Goal: Task Accomplishment & Management: Manage account settings

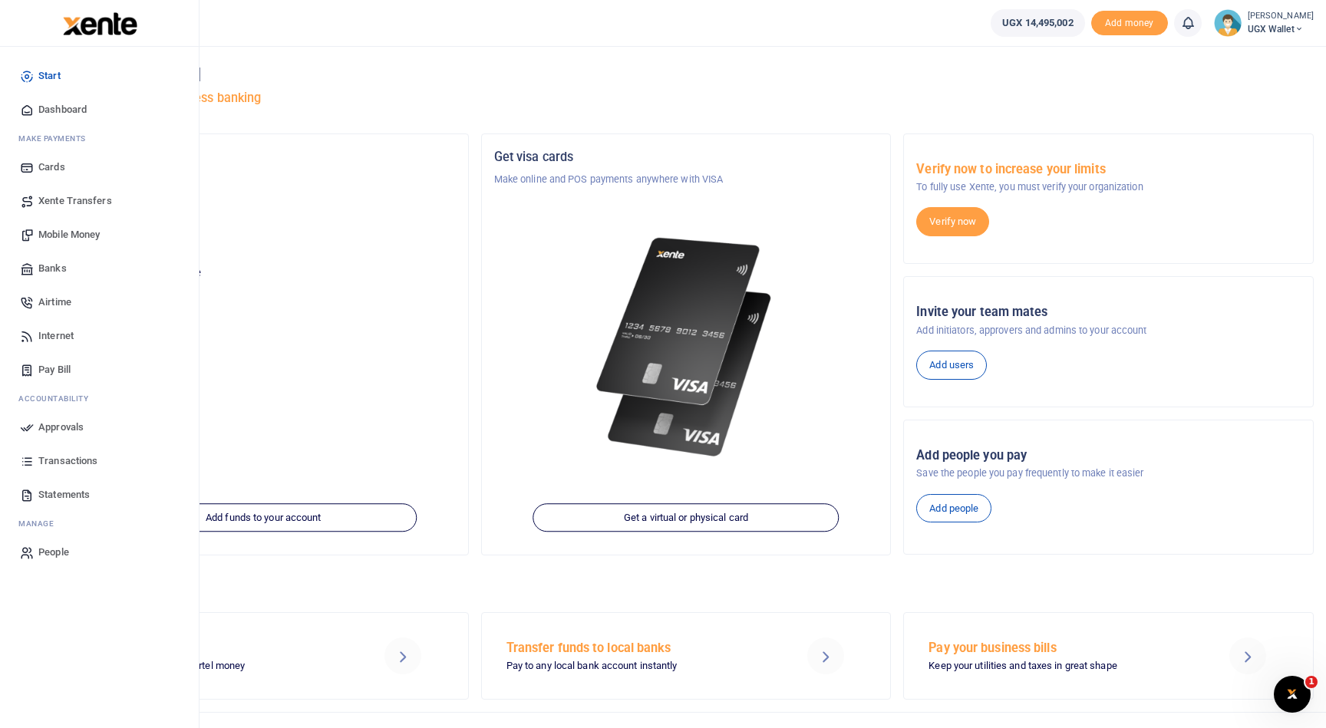
click at [86, 198] on span "Xente Transfers" at bounding box center [75, 200] width 74 height 15
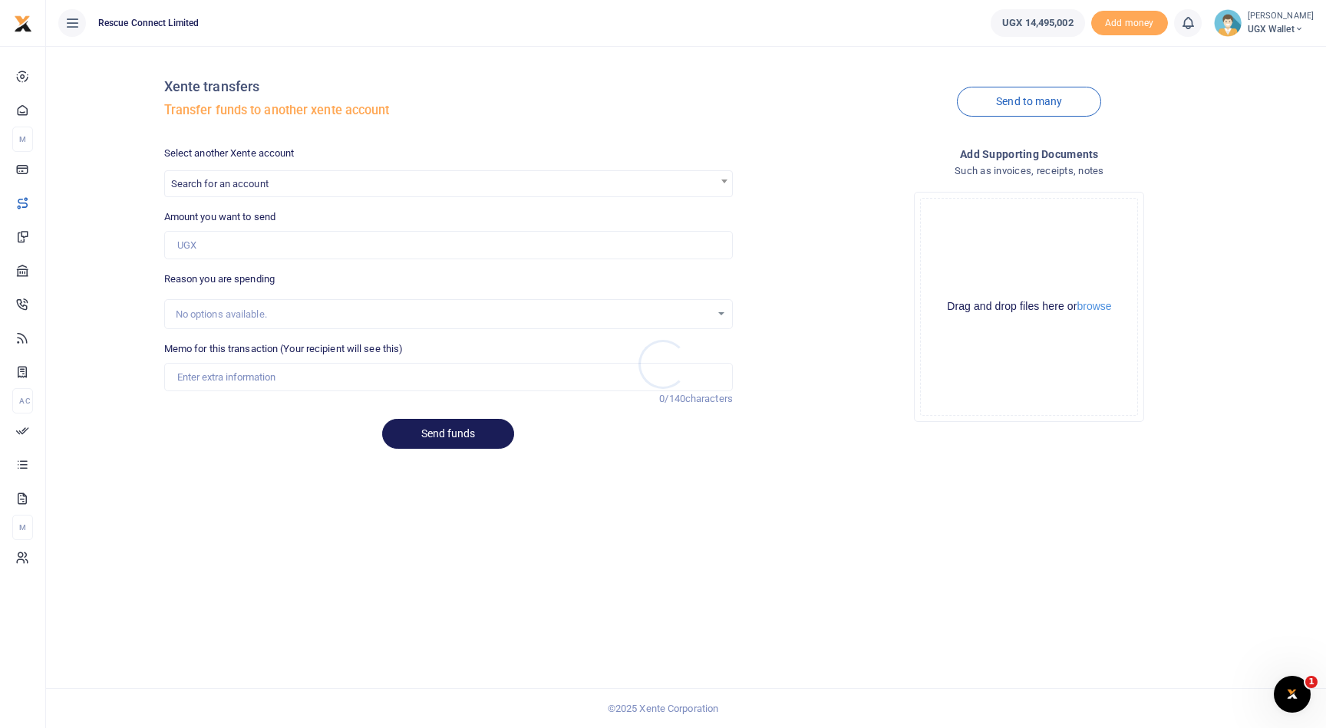
click at [436, 431] on div at bounding box center [663, 364] width 1326 height 728
click at [312, 182] on span "Search for an account" at bounding box center [448, 183] width 567 height 24
click at [357, 140] on div "Xente transfers Transfer funds to another xente account" at bounding box center [448, 102] width 569 height 88
click at [286, 177] on span "Search for an account" at bounding box center [448, 183] width 567 height 24
type input "daniel"
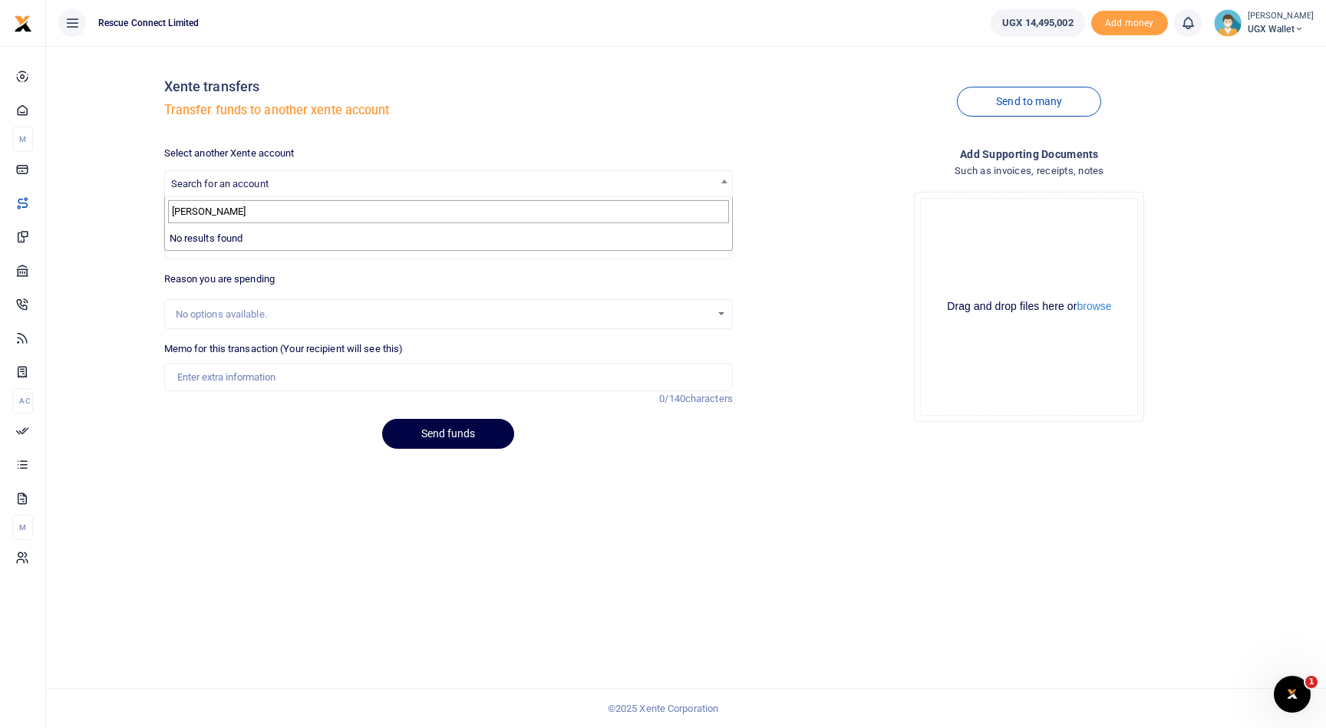
click at [181, 223] on input "daniel" at bounding box center [448, 211] width 561 height 23
click at [93, 308] on div "Xente transfers Transfer funds to another xente account Send to many Select ano…" at bounding box center [686, 259] width 1268 height 403
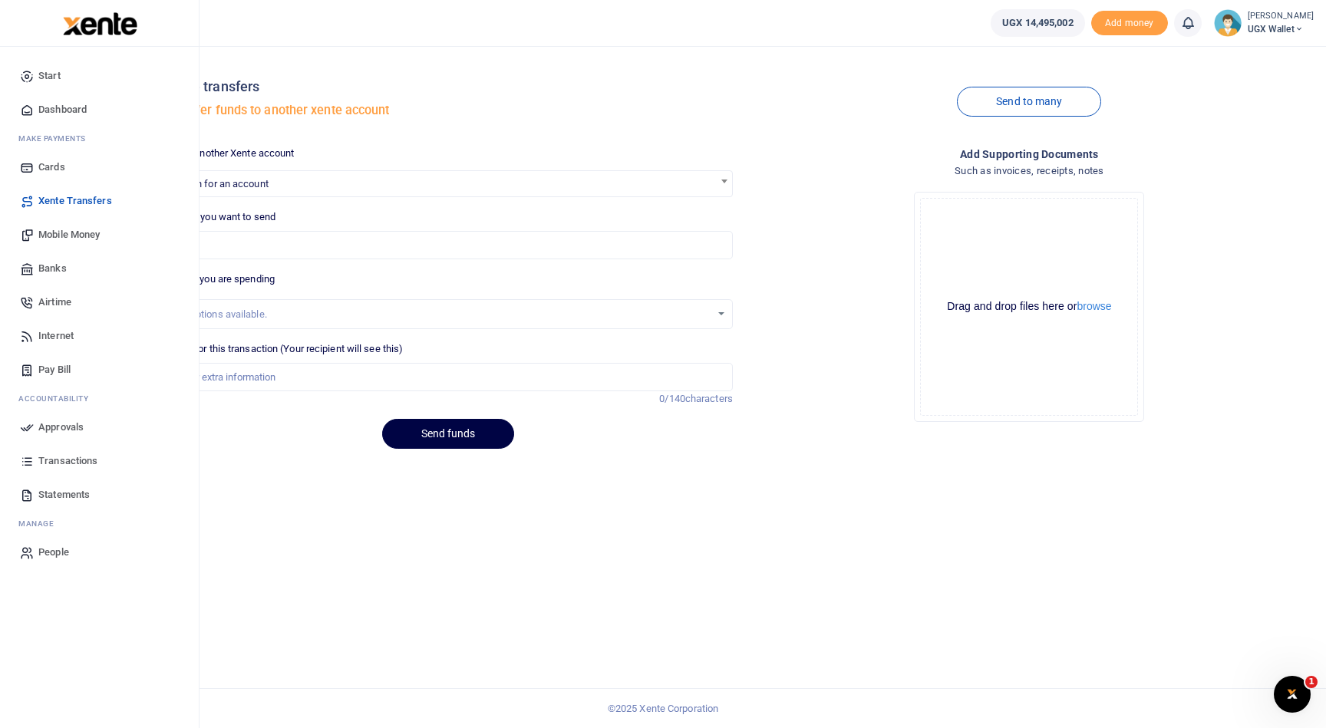
click at [56, 265] on span "Banks" at bounding box center [52, 268] width 28 height 15
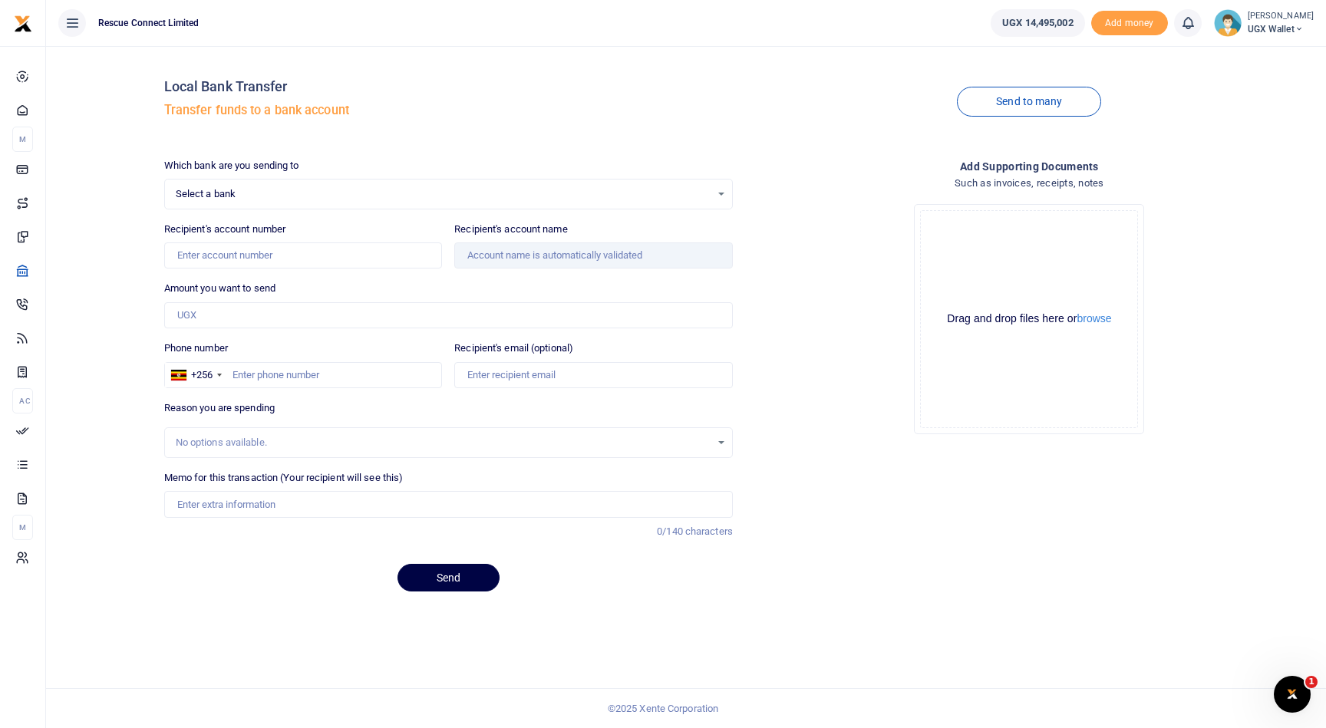
click at [258, 193] on span "Select a bank" at bounding box center [443, 194] width 535 height 15
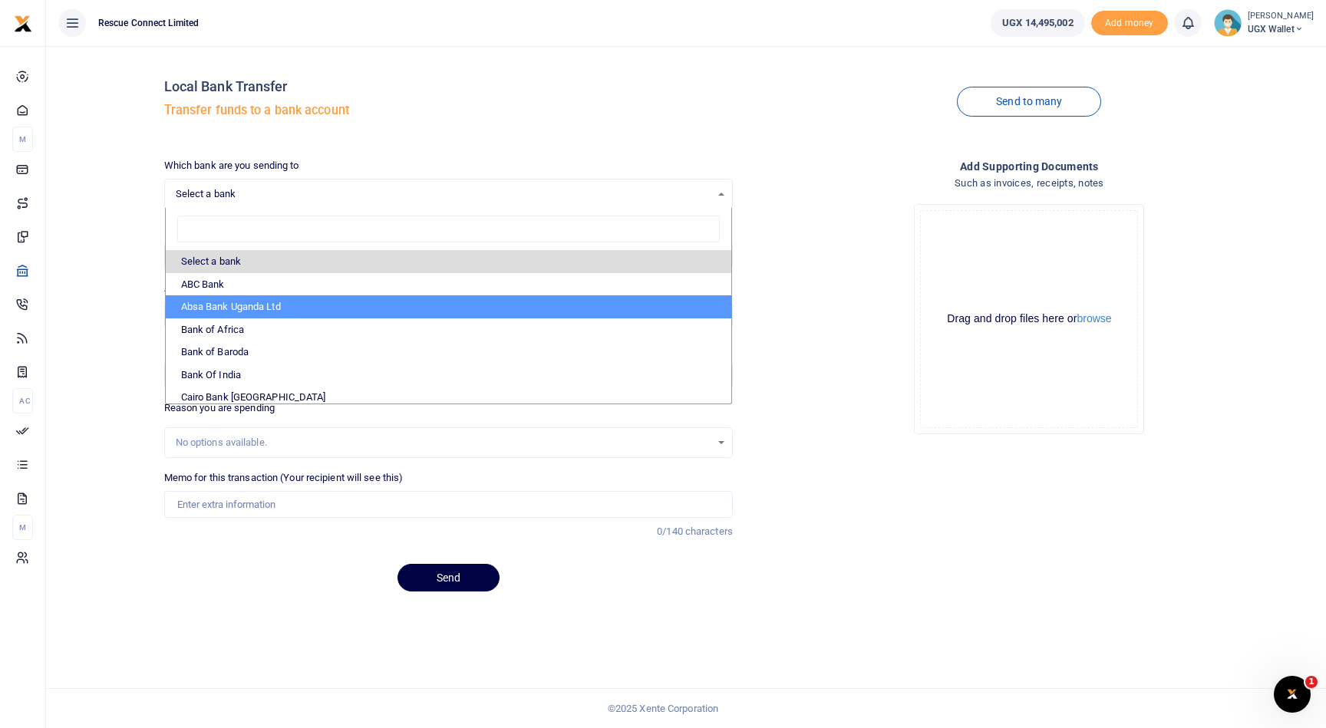
click at [251, 311] on li "Absa Bank Uganda Ltd" at bounding box center [449, 307] width 566 height 23
select select "ABSA"
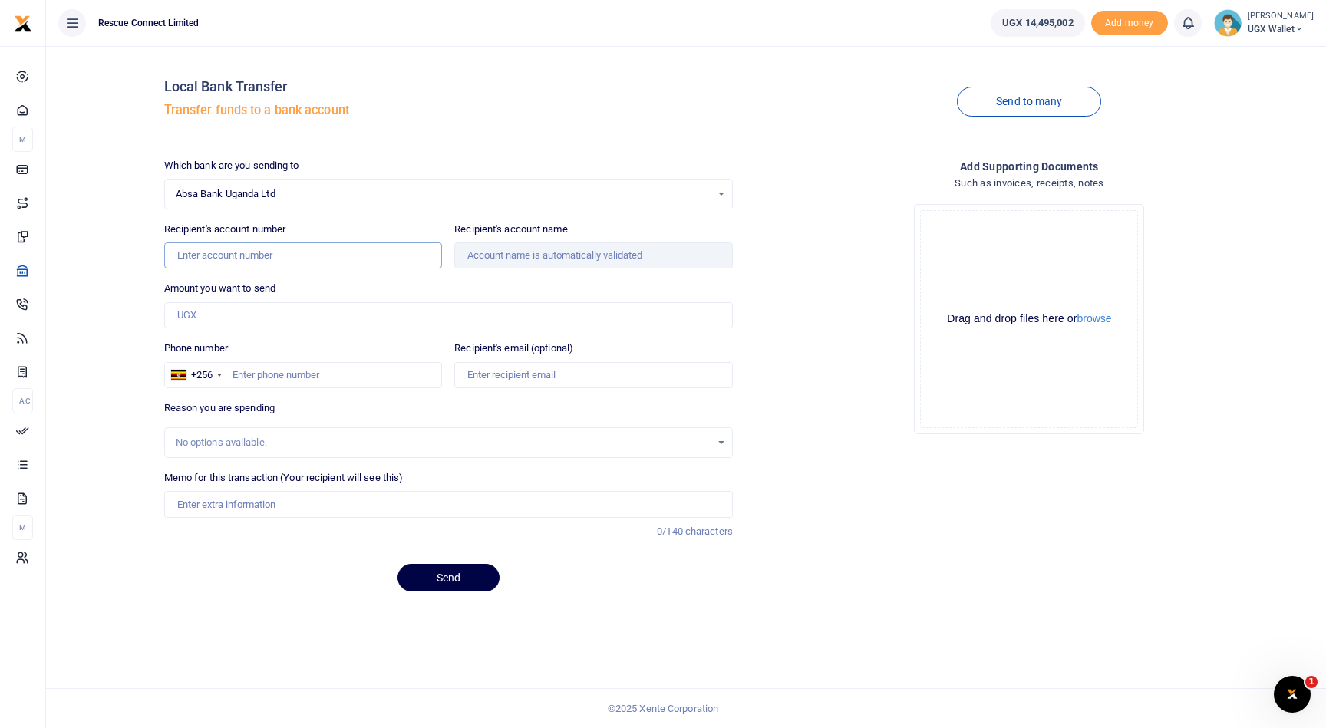
click at [282, 253] on input "Recipient's account number" at bounding box center [303, 256] width 279 height 26
paste input "6008501376"
type input "6008501376"
type input "Hanu Studios Co -Smc Limited"
click at [447, 306] on input "Amount you want to send" at bounding box center [448, 315] width 569 height 26
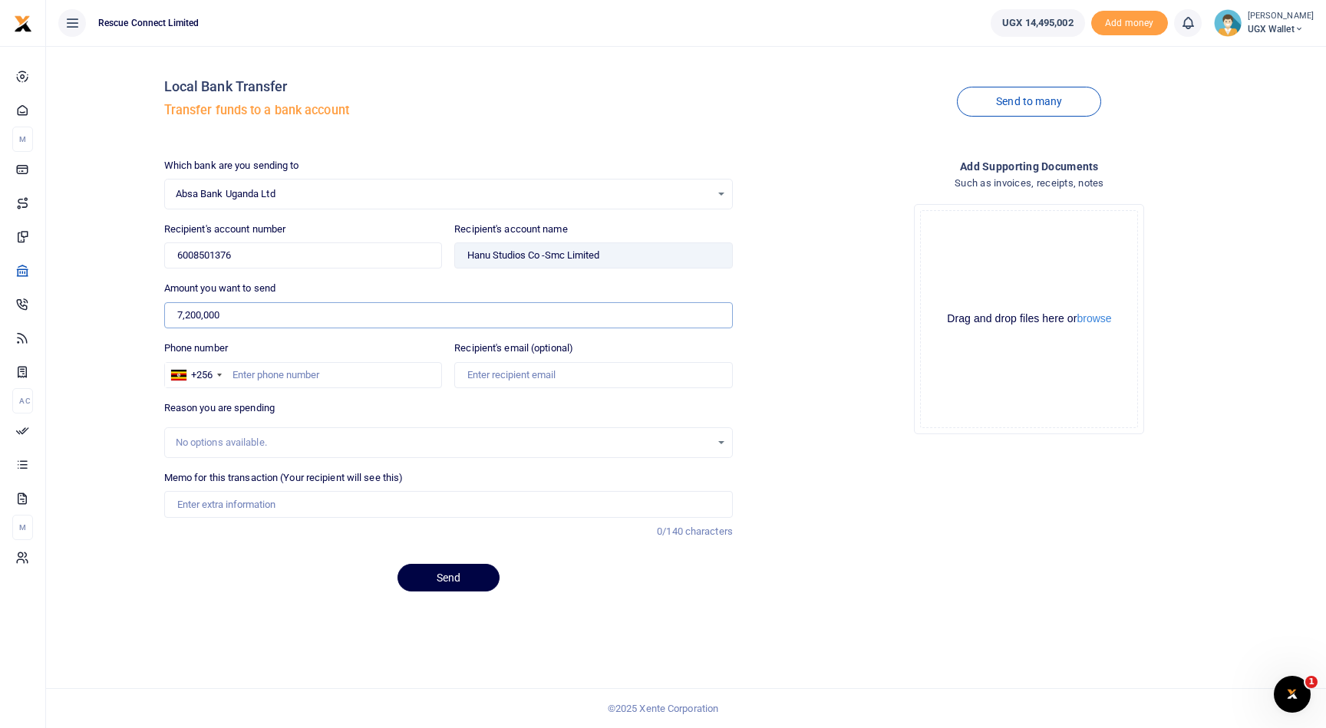
click at [190, 317] on input "7,200,000" at bounding box center [448, 315] width 569 height 26
type input "7,500,000"
click at [319, 381] on input "Phone number" at bounding box center [303, 375] width 279 height 26
paste input "256766918818"
click at [246, 372] on input "256766918818" at bounding box center [303, 375] width 279 height 26
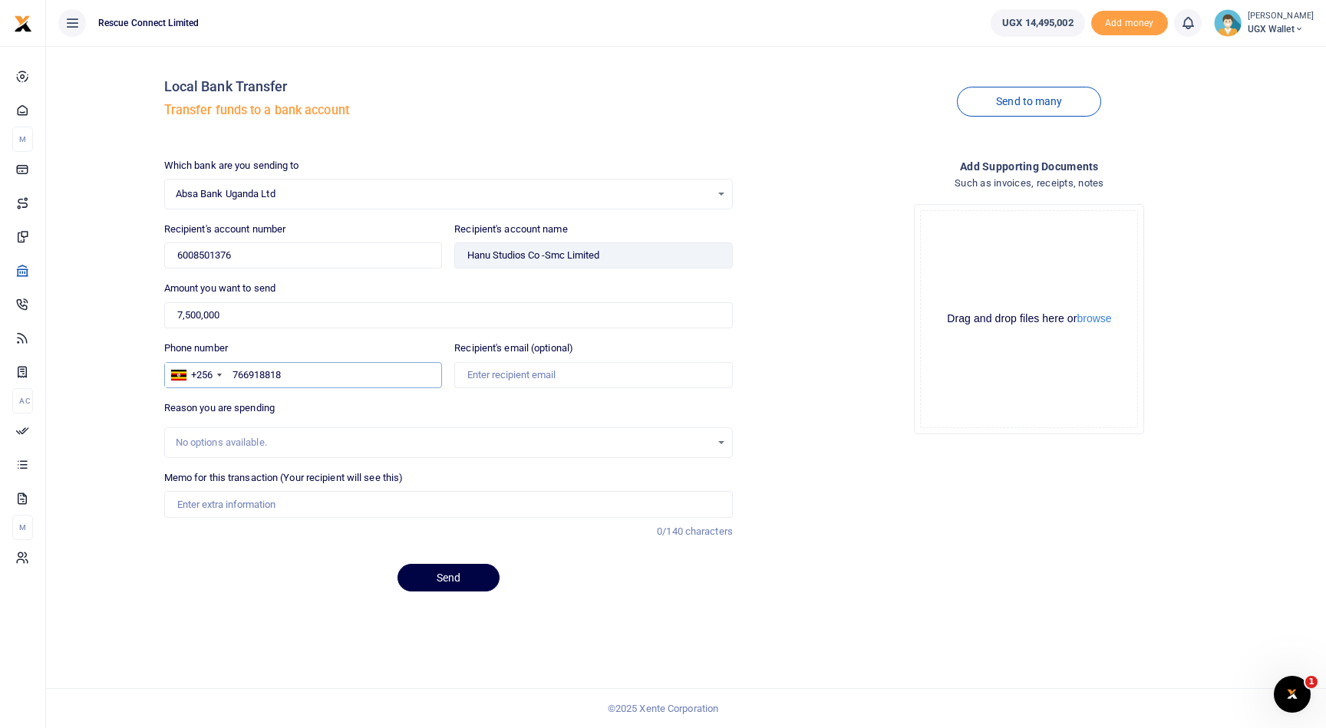
type input "766918818"
click at [514, 371] on input "Recipient's email (optional)" at bounding box center [593, 375] width 279 height 26
paste input "daniel@hanustudios.co"
type input "daniel@hanustudios.co"
click at [315, 441] on div "No options available." at bounding box center [443, 442] width 535 height 15
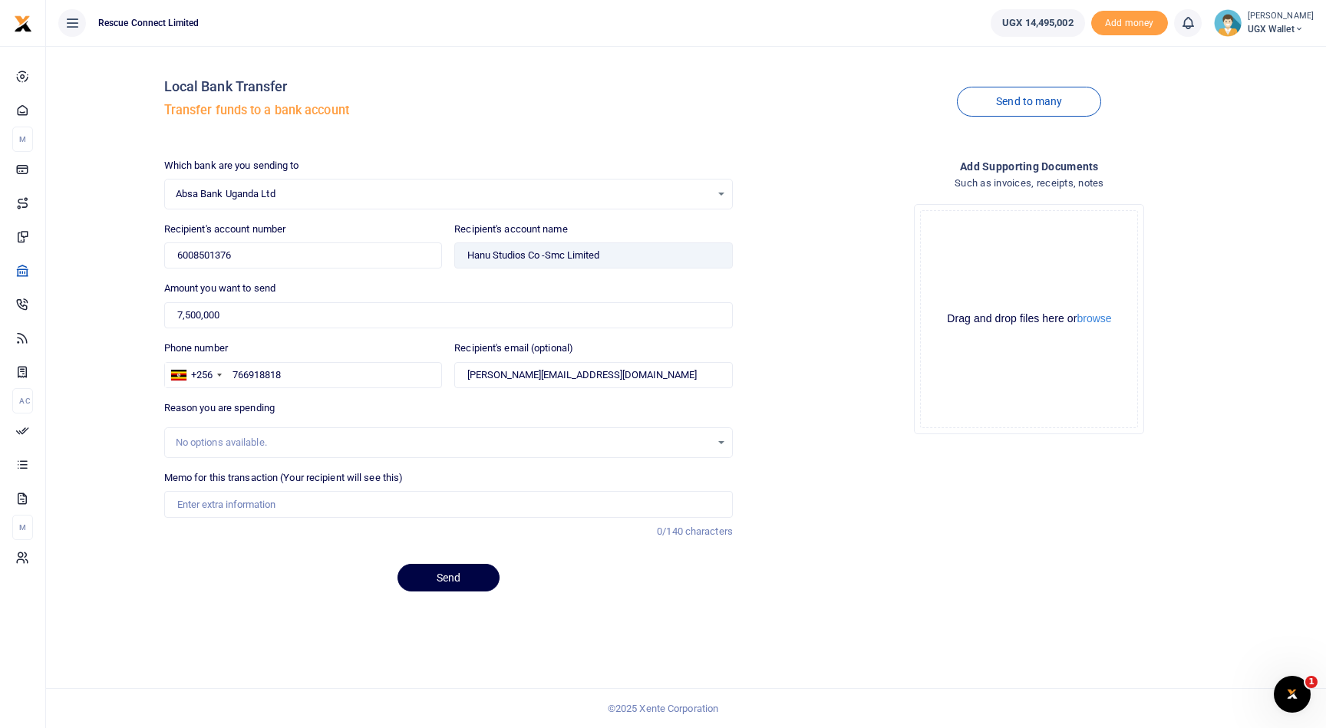
click at [315, 441] on div "No options available." at bounding box center [443, 442] width 535 height 15
click at [290, 516] on input "Memo for this transaction (Your recipient will see this)" at bounding box center [448, 504] width 569 height 26
paste input "daniel@hanustudios.co"
type input "daniel@hanustudios.co"
paste input "HNSD25IN 554"
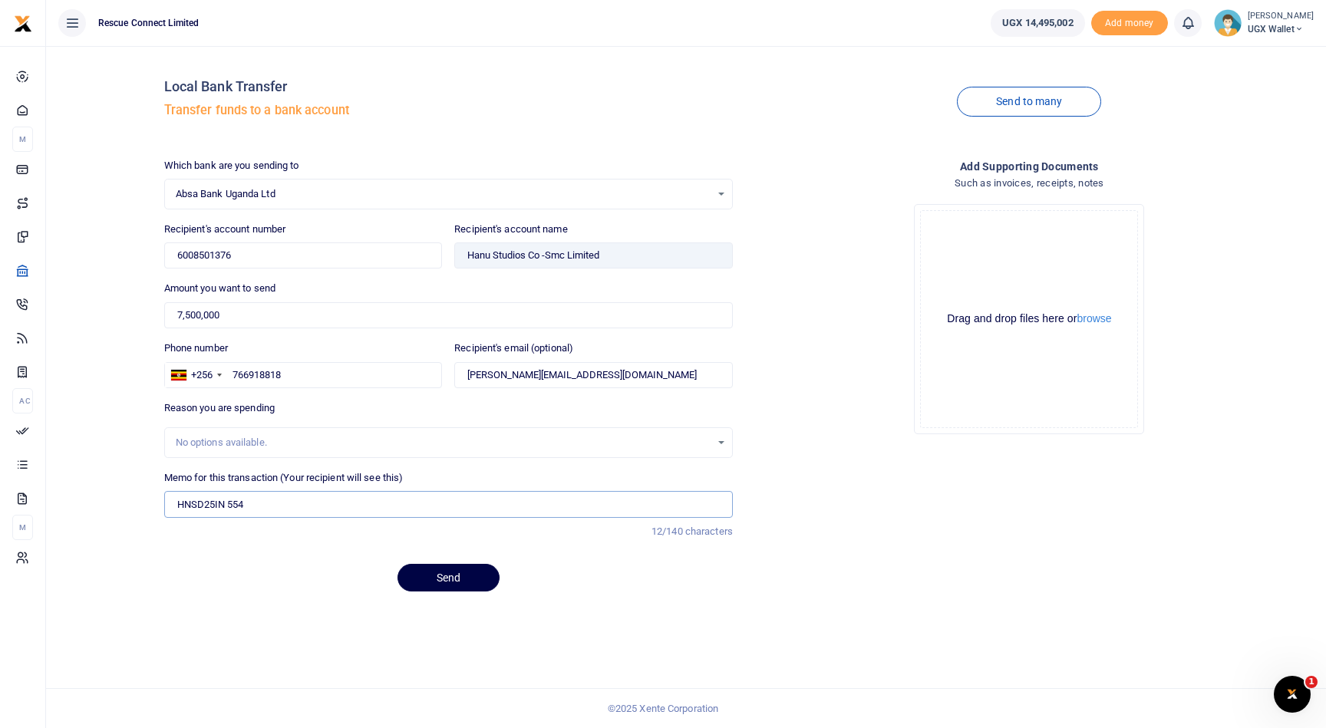
click at [177, 506] on input "HNSD25IN 554" at bounding box center [448, 504] width 569 height 26
drag, startPoint x: 218, startPoint y: 507, endPoint x: 167, endPoint y: 501, distance: 51.1
click at [167, 501] on input "INVOICE DEPOSIT DOWNPAYMENT FOR INVOICE HNSD25IN 554" at bounding box center [448, 504] width 569 height 26
type input "DEPOSIT DOWNPAYMENT FOR INVOICE HNSD25IN 554"
click at [483, 580] on button "Send" at bounding box center [449, 578] width 102 height 28
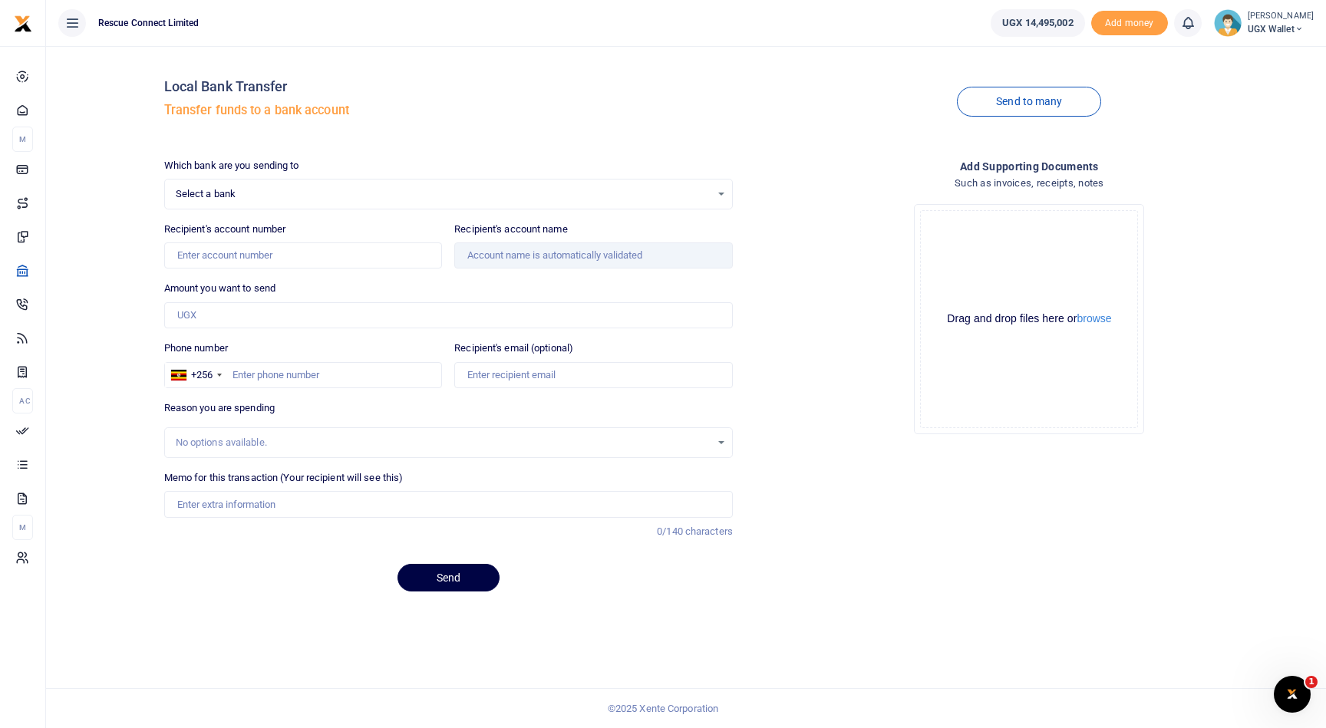
click at [71, 25] on icon at bounding box center [71, 23] width 15 height 17
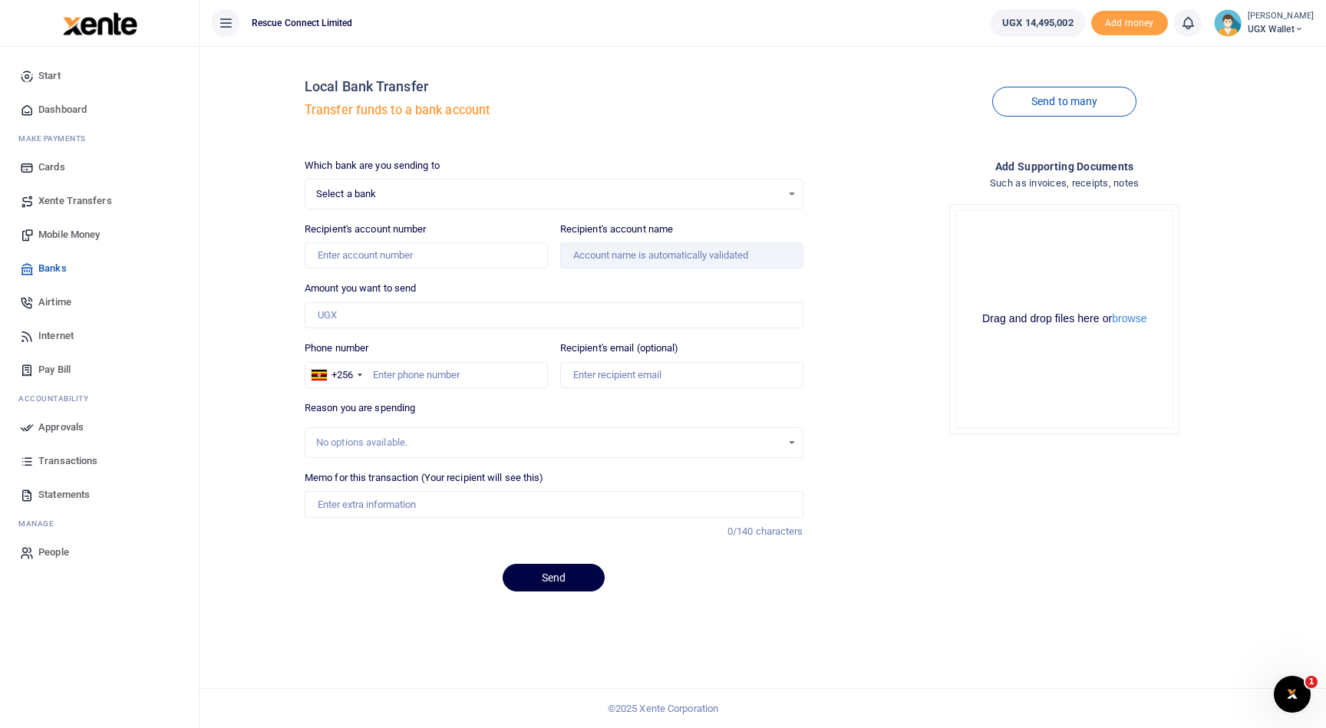
click at [82, 112] on span "Dashboard" at bounding box center [62, 109] width 48 height 15
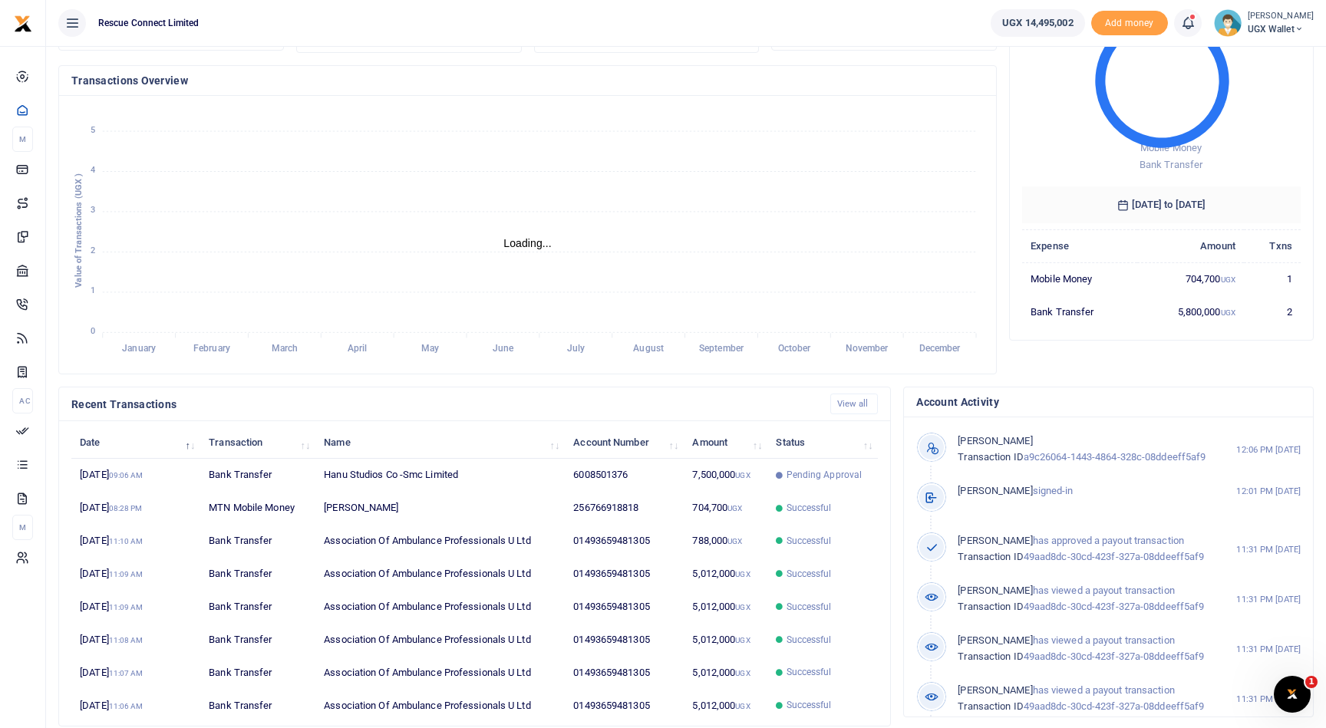
scroll to position [180, 0]
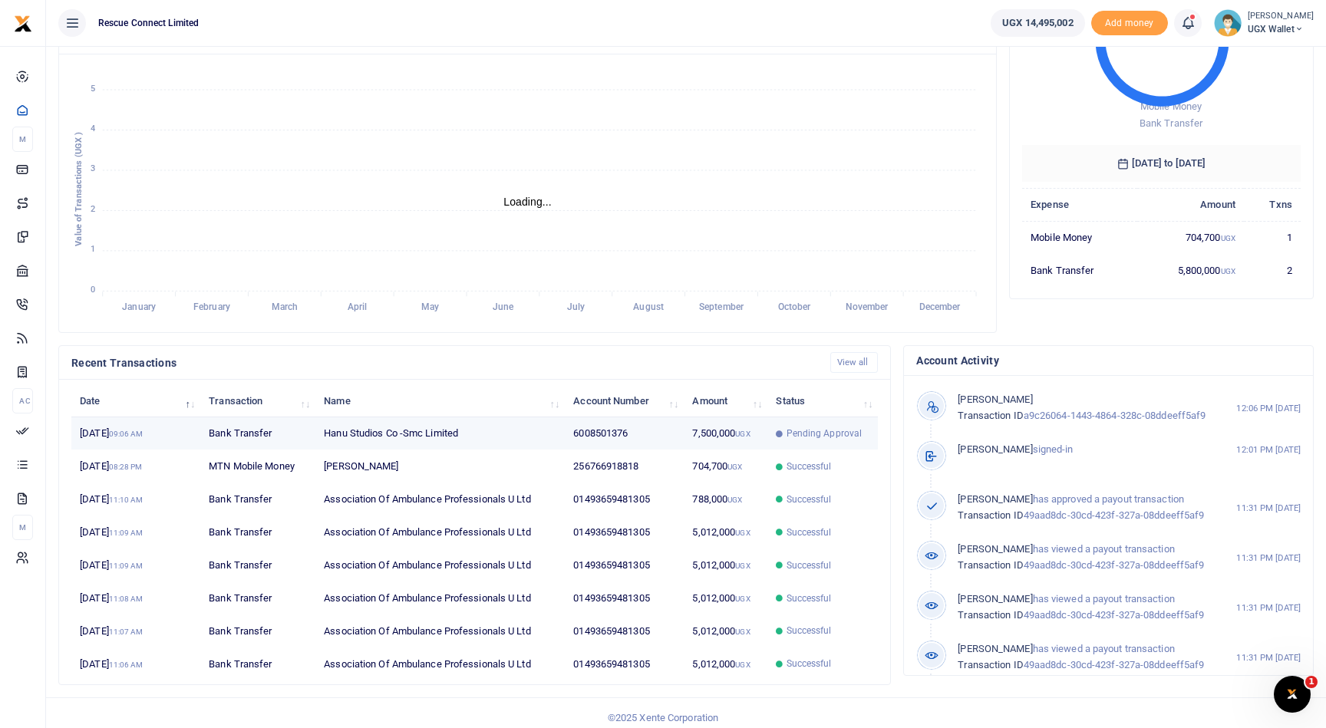
click at [823, 435] on span "Pending Approval" at bounding box center [825, 434] width 76 height 14
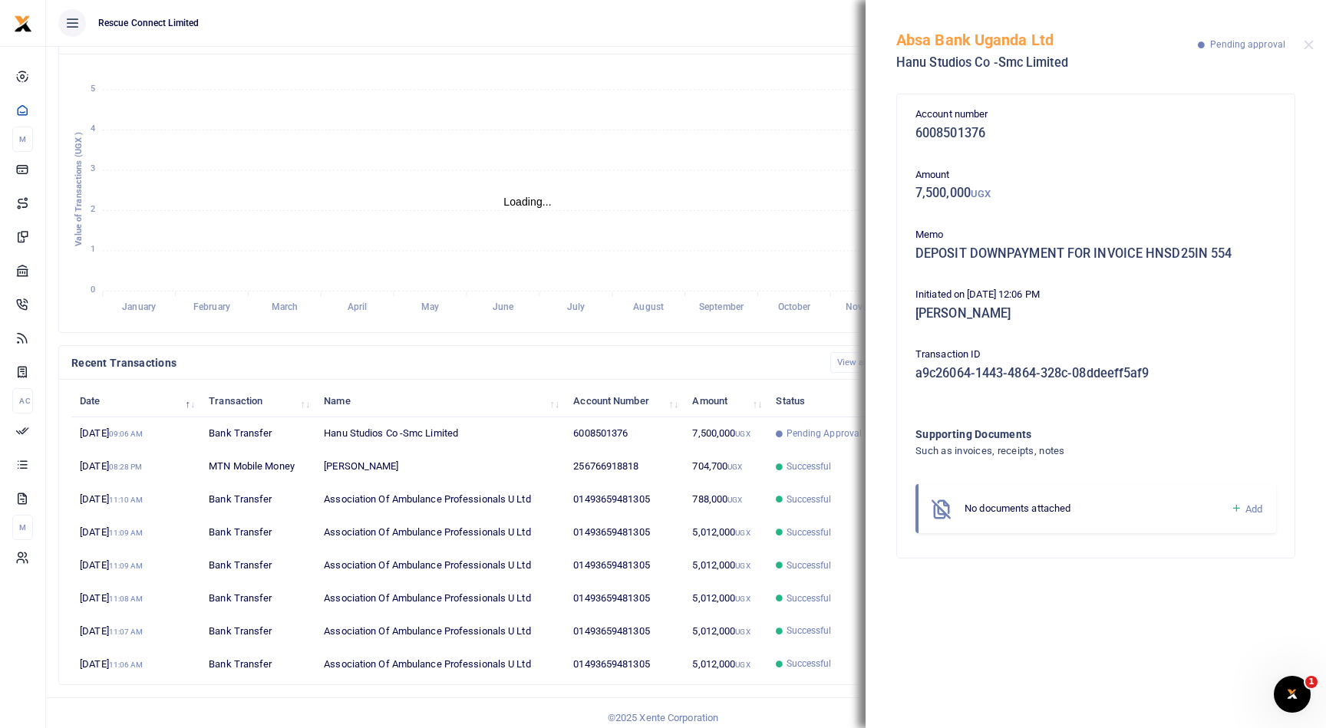
click at [1241, 52] on p "Pending approval" at bounding box center [1242, 45] width 88 height 16
click at [1233, 42] on span "Pending approval" at bounding box center [1248, 44] width 75 height 11
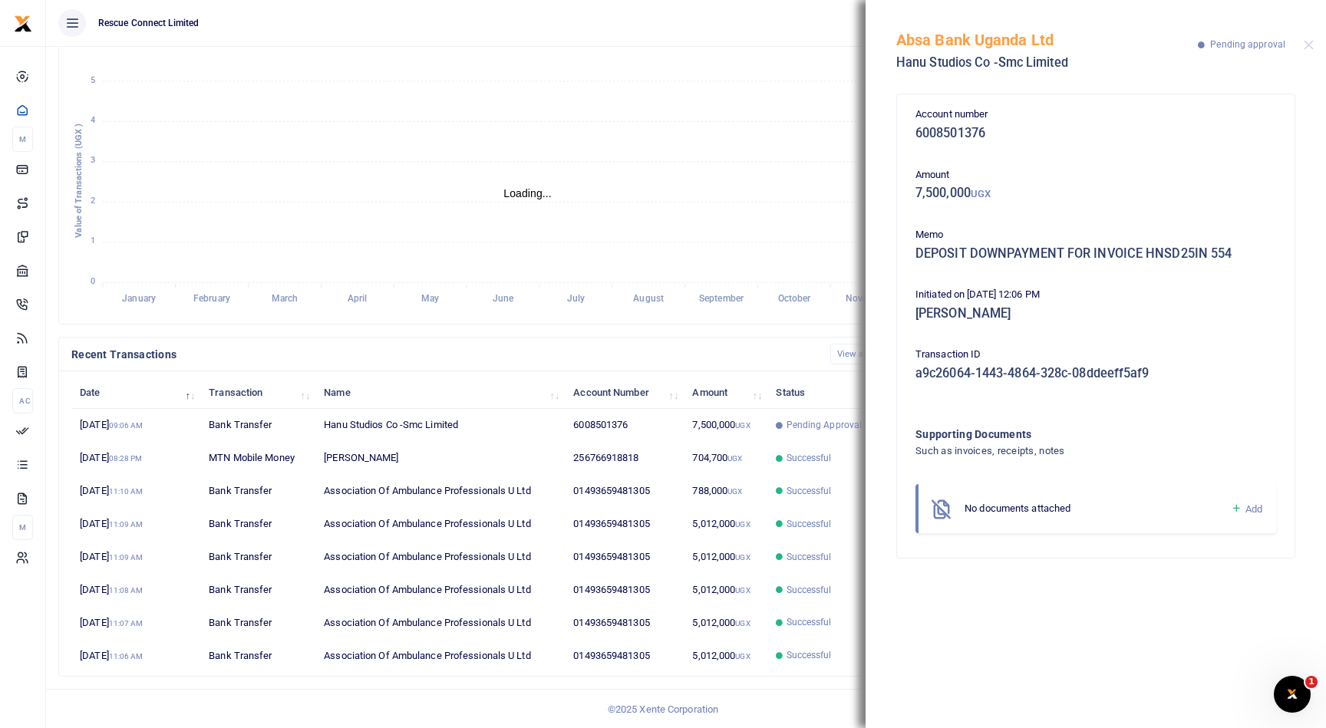
click at [1075, 506] on div "No documents attached" at bounding box center [1098, 508] width 266 height 15
click at [1264, 513] on div "No documents attached Add" at bounding box center [1096, 509] width 361 height 50
click at [1254, 512] on span "Add" at bounding box center [1254, 510] width 17 height 12
click at [1170, 607] on button "browse" at bounding box center [1161, 605] width 35 height 12
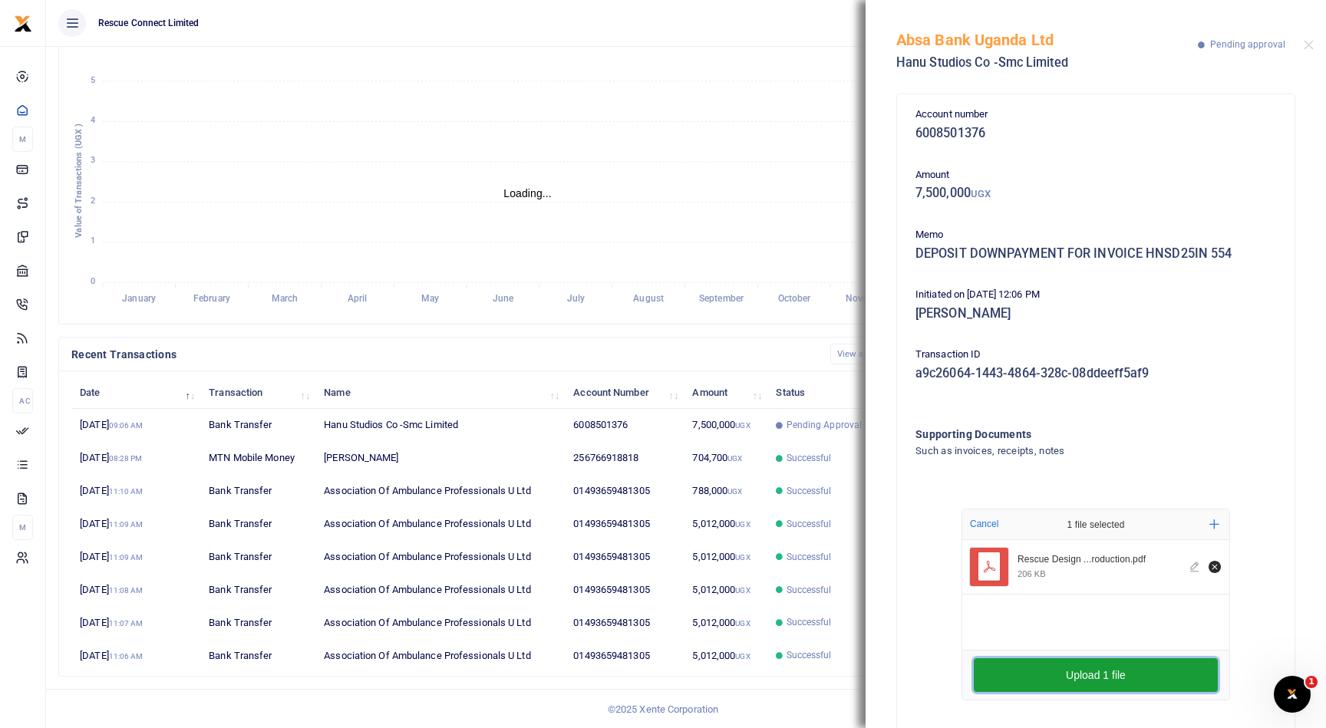
click at [1115, 679] on button "Upload 1 file" at bounding box center [1096, 676] width 244 height 34
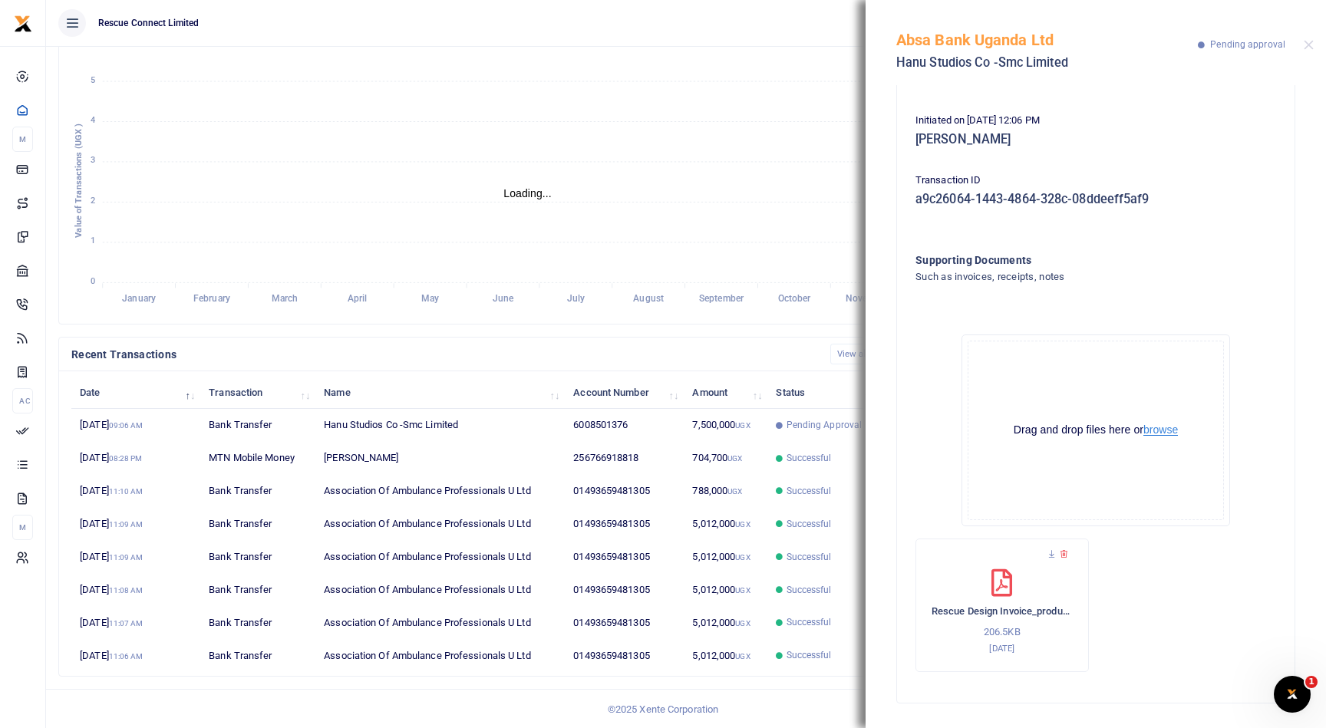
scroll to position [0, 0]
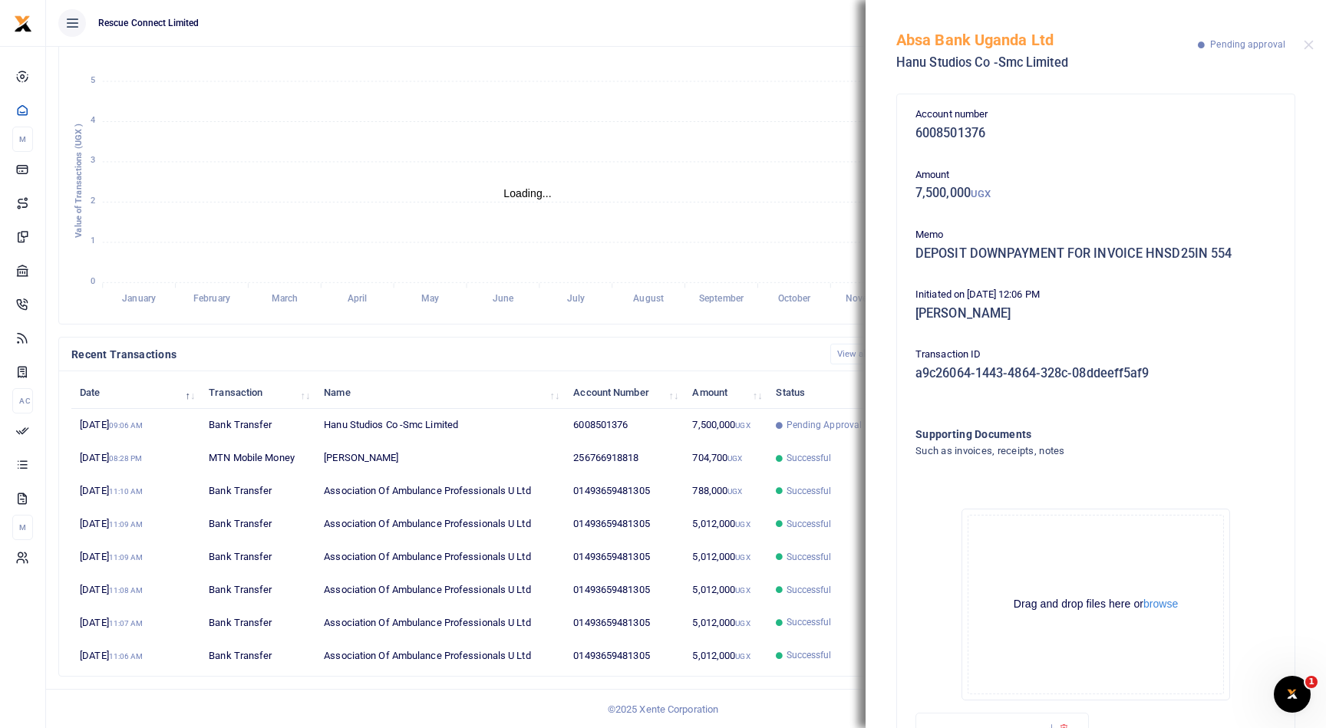
click at [730, 62] on icon "January January February February March March April April May May June June Jul…" at bounding box center [527, 184] width 913 height 253
click at [1306, 43] on button "Close" at bounding box center [1309, 45] width 10 height 10
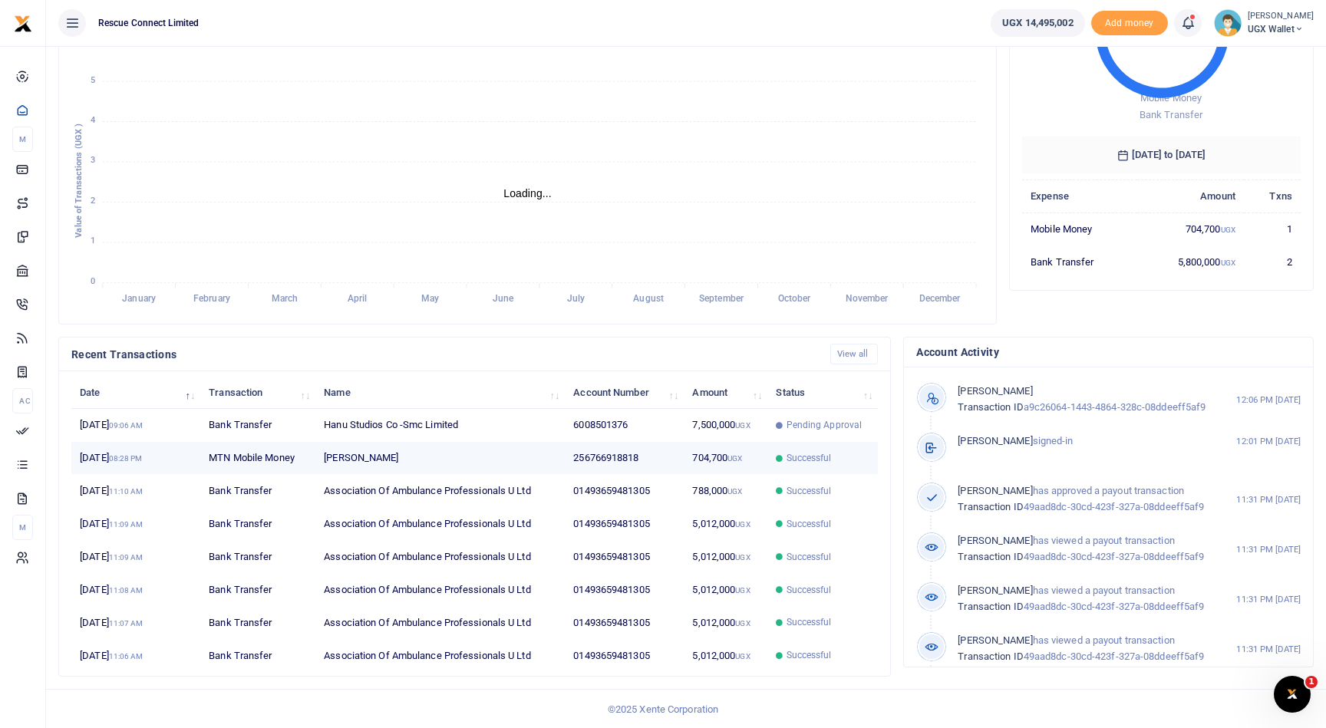
click at [398, 450] on td "Daniel Sausi Busingye" at bounding box center [440, 458] width 249 height 33
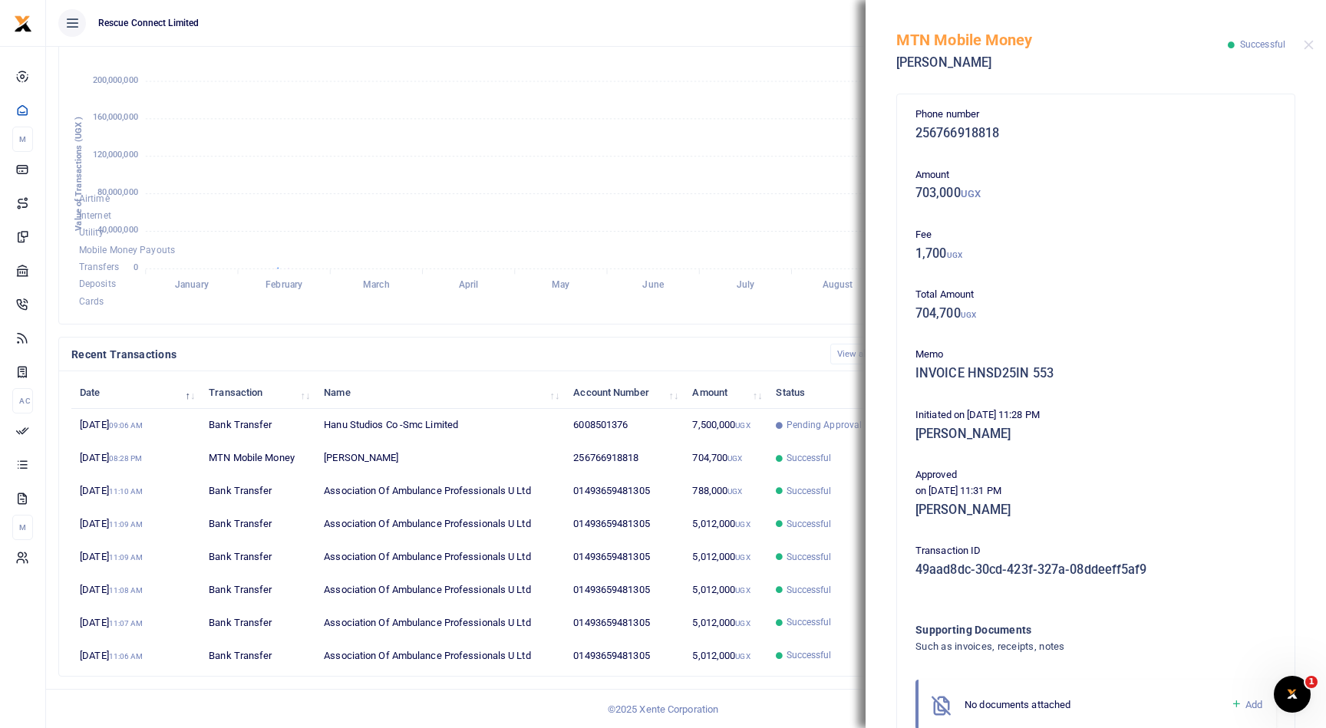
scroll to position [88, 0]
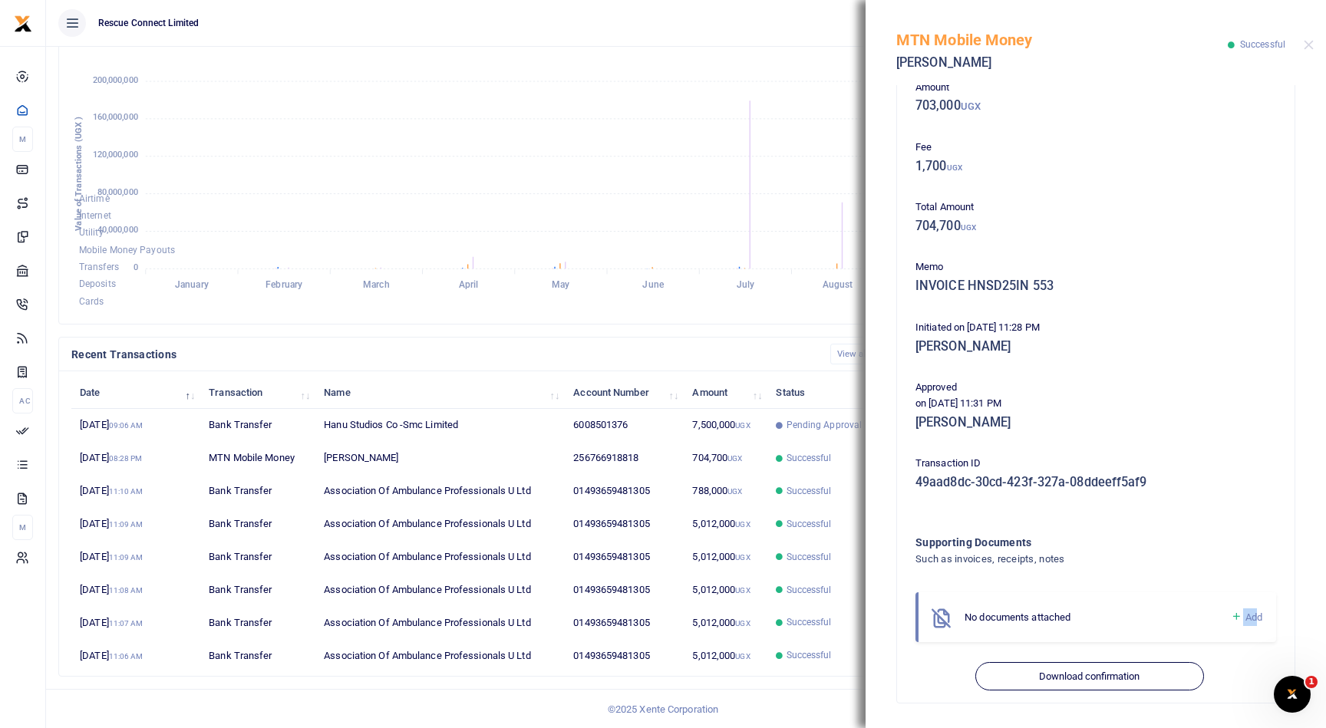
click at [1260, 609] on div "No documents attached Add" at bounding box center [1096, 618] width 361 height 50
click at [1253, 618] on span "Add" at bounding box center [1254, 618] width 17 height 12
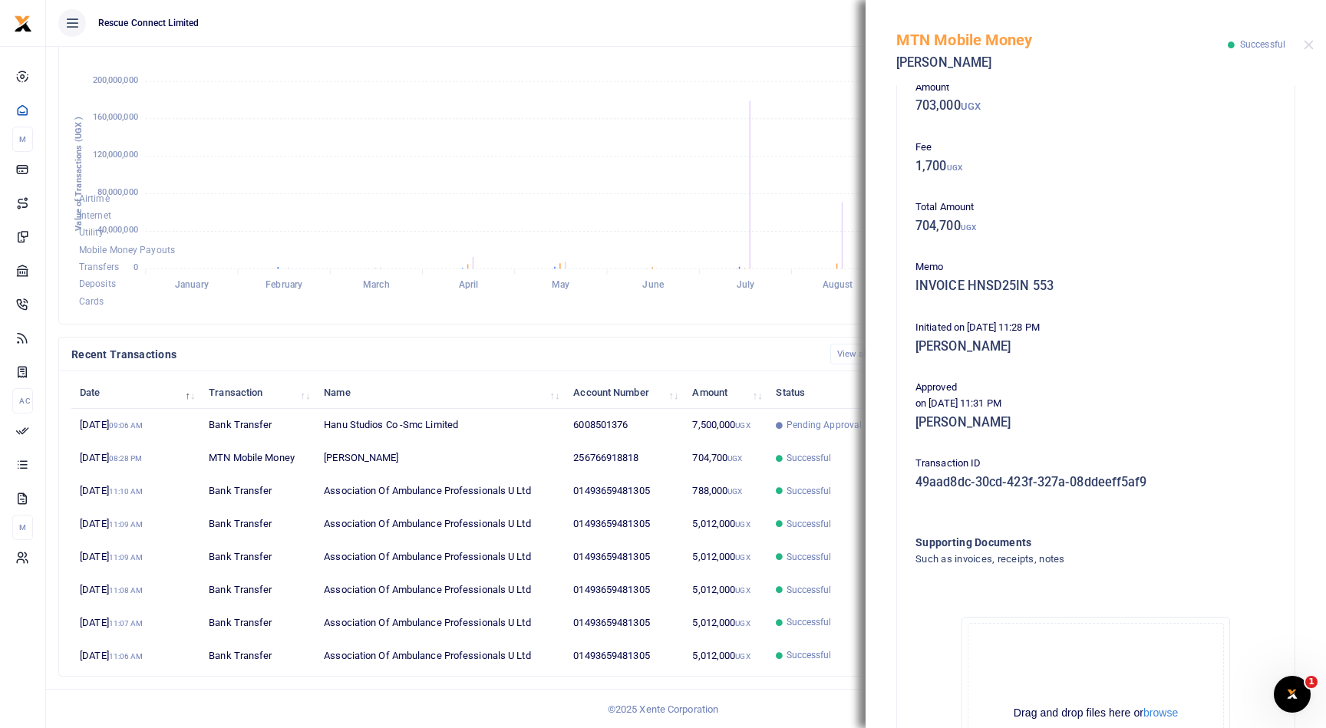
scroll to position [261, 0]
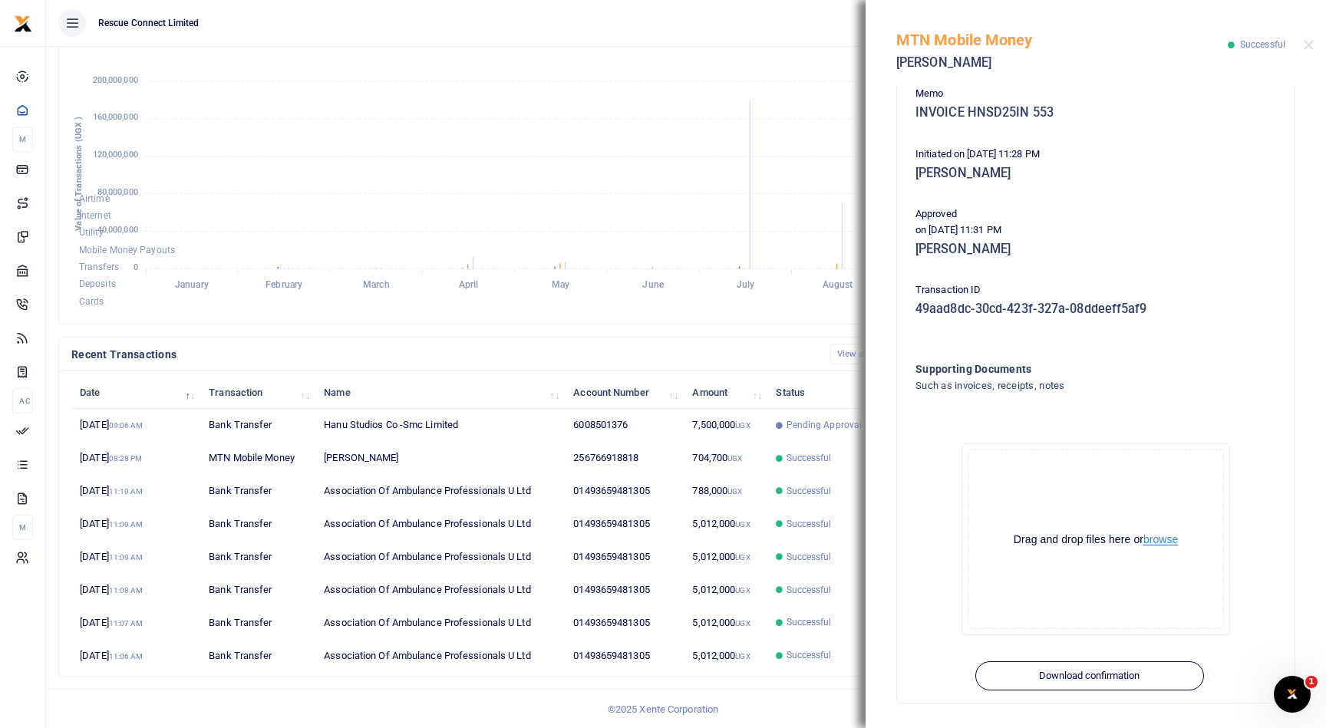
click at [1174, 542] on button "browse" at bounding box center [1161, 540] width 35 height 12
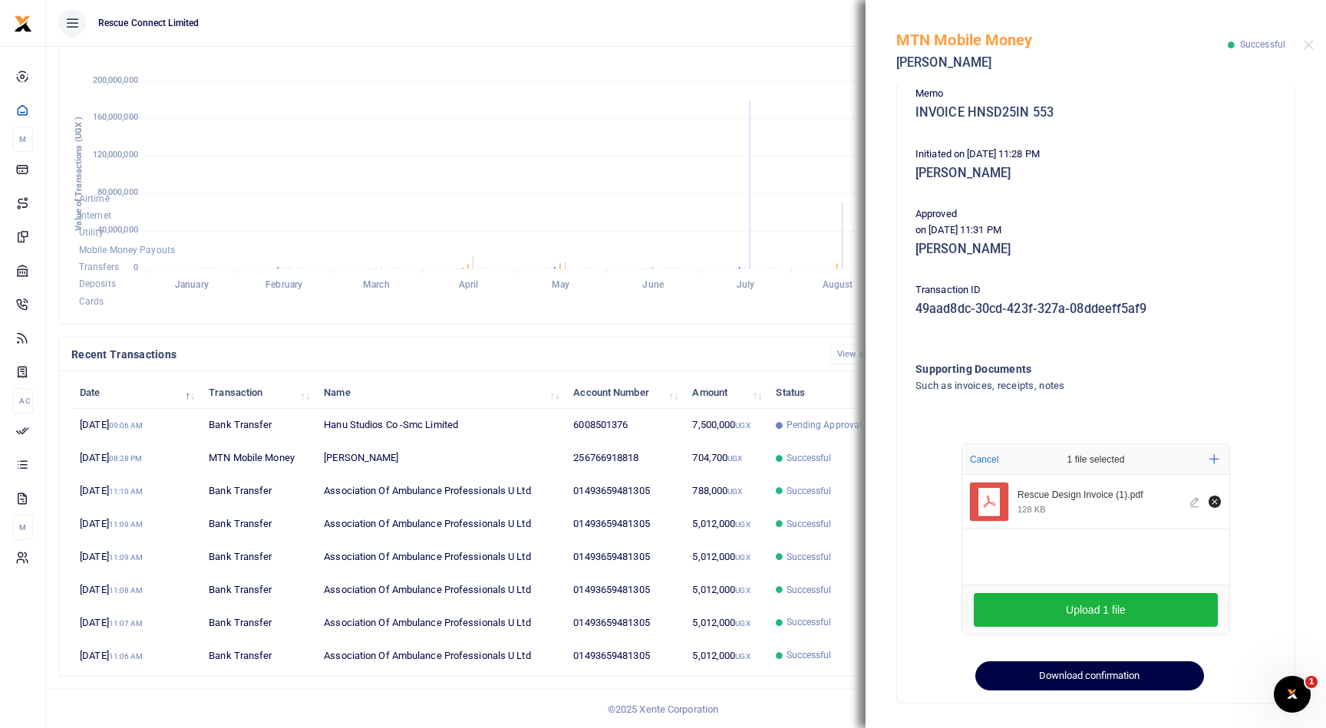
click at [1108, 679] on button "Download confirmation" at bounding box center [1090, 676] width 228 height 29
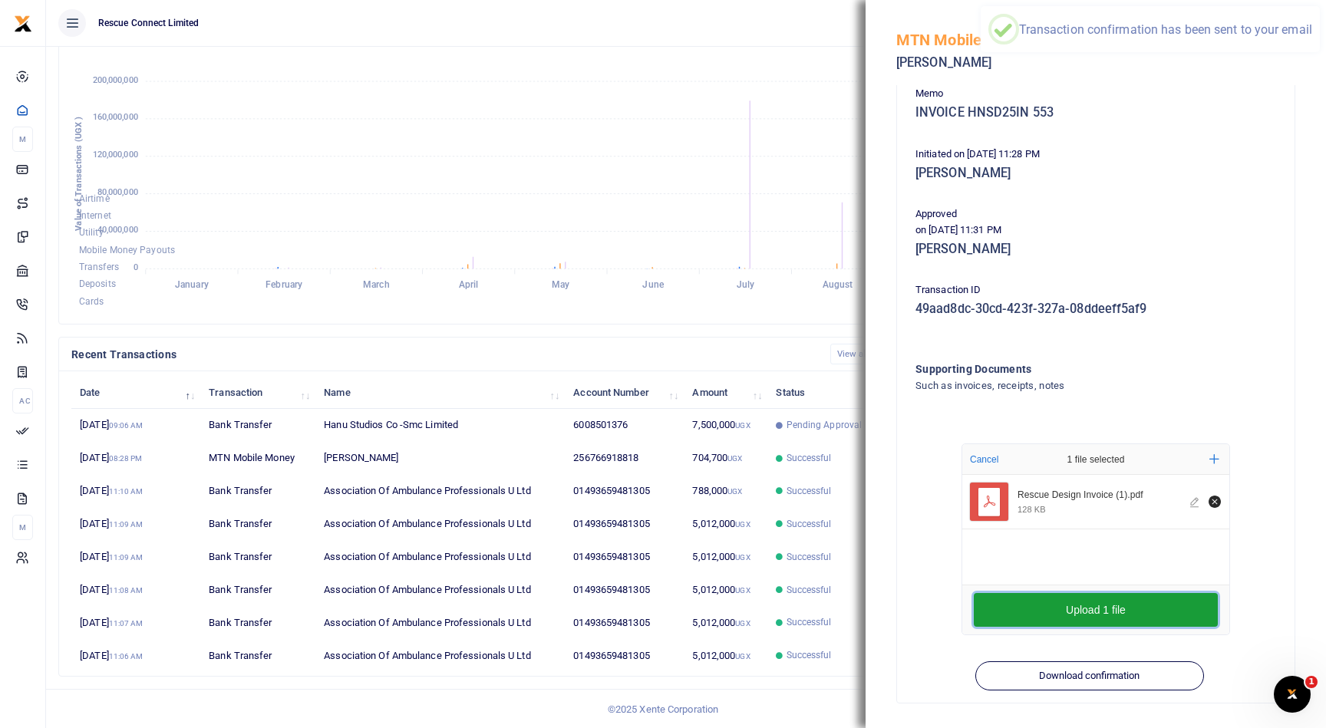
click at [1099, 609] on button "Upload 1 file" at bounding box center [1096, 610] width 244 height 34
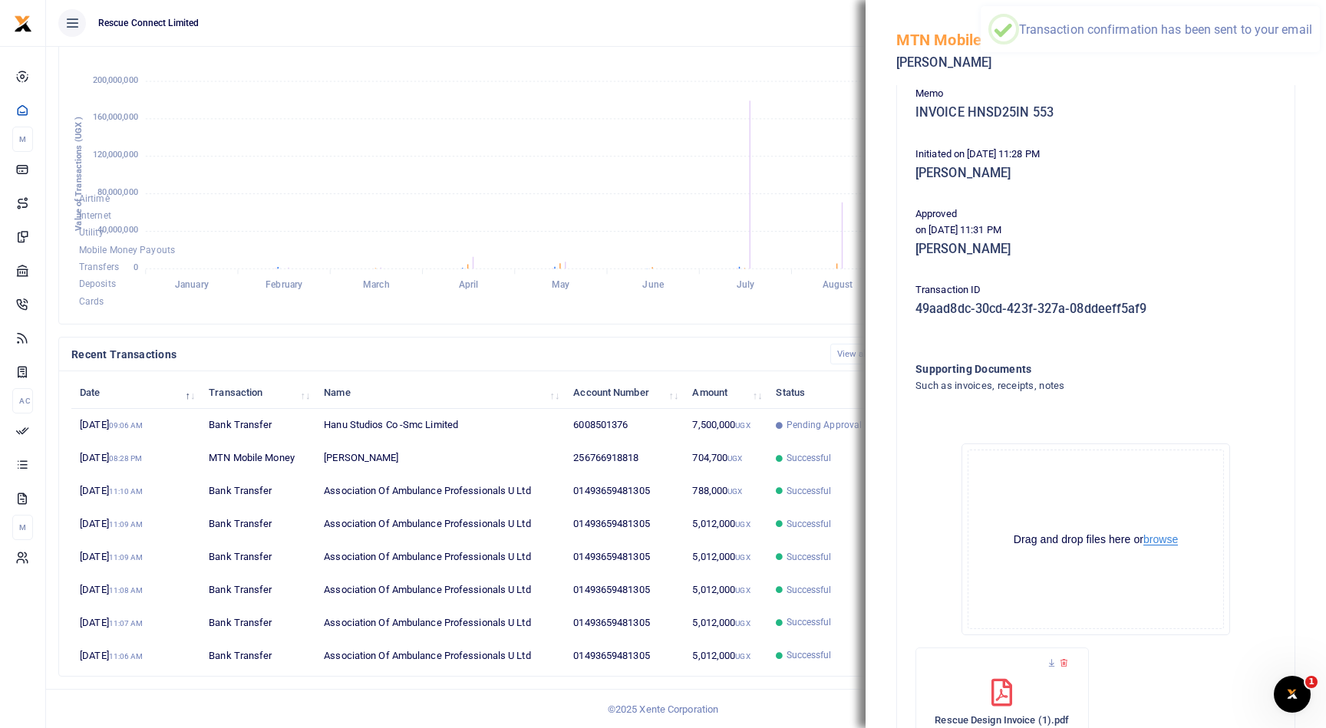
scroll to position [0, 0]
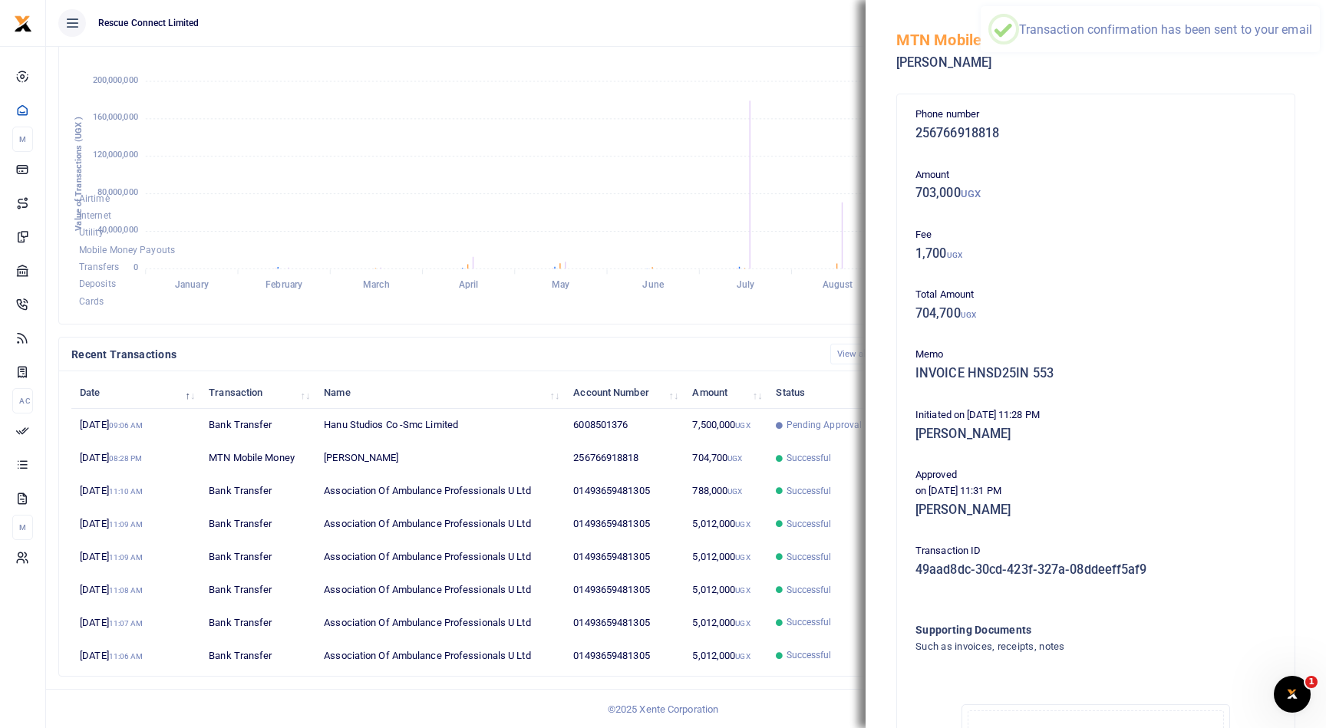
click at [829, 312] on div "Airtime Internet Utility Mobile Money Payouts Transfers Deposits Cards January …" at bounding box center [527, 185] width 937 height 278
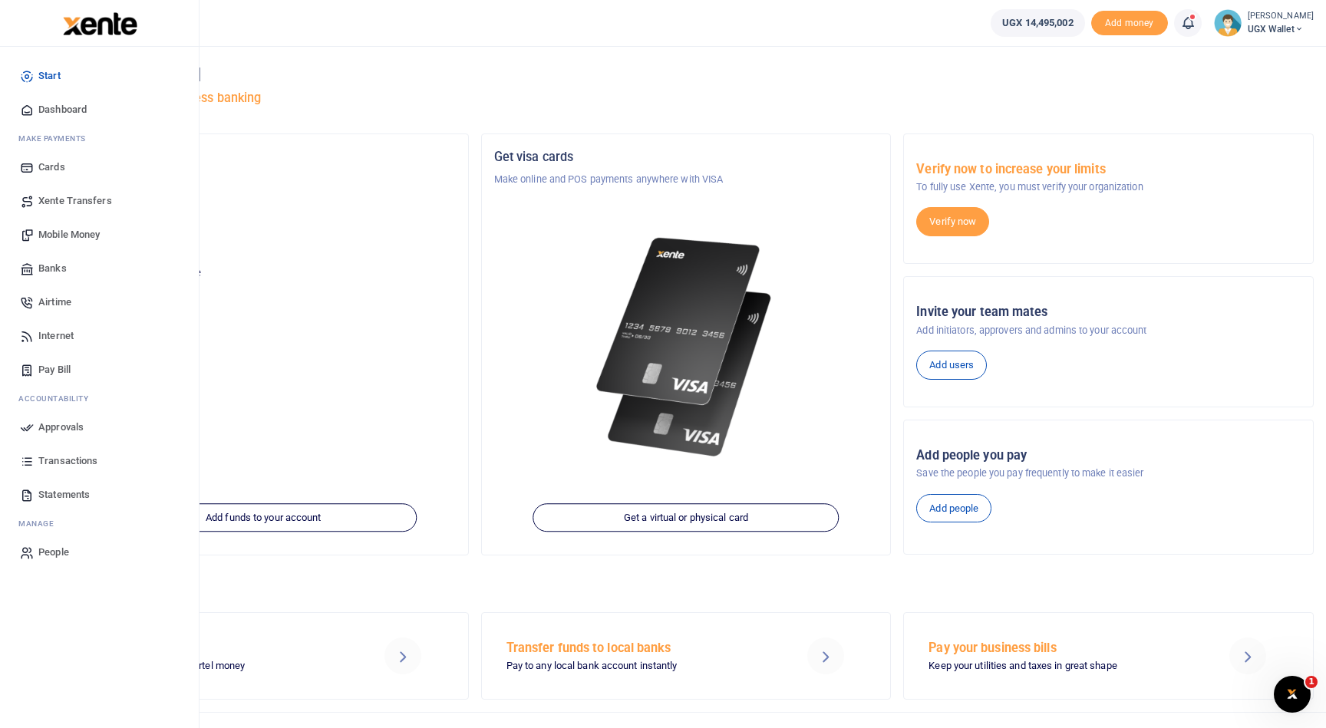
click at [84, 422] on link "Approvals" at bounding box center [99, 428] width 174 height 34
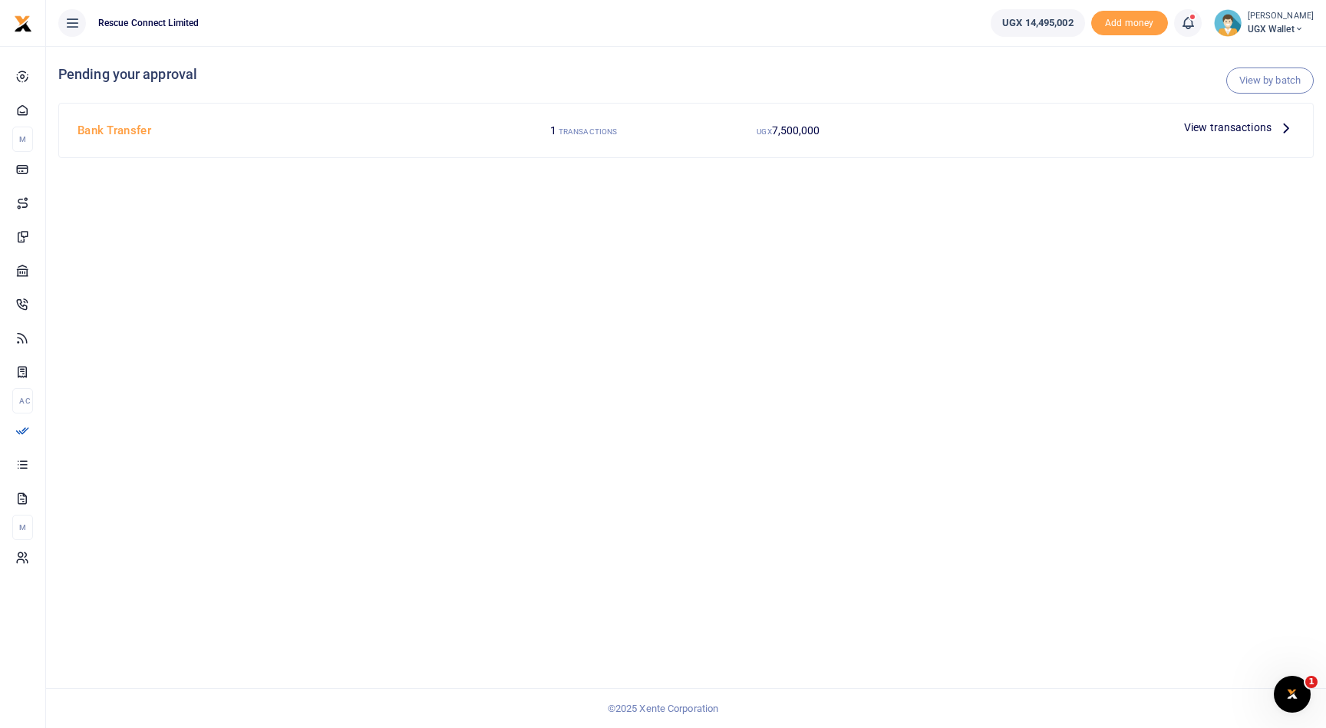
click at [1236, 125] on span "View transactions" at bounding box center [1228, 127] width 88 height 17
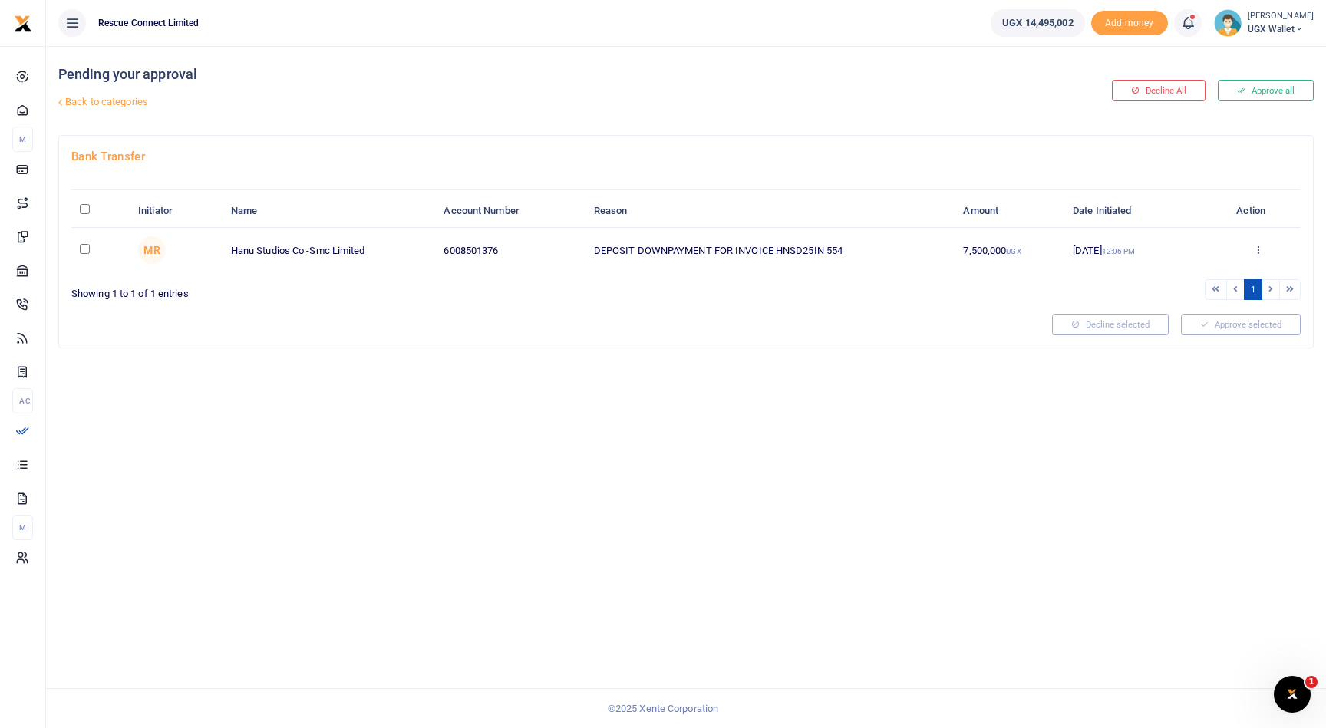
click at [88, 250] on input "checkbox" at bounding box center [85, 249] width 10 height 10
checkbox input "true"
click at [1267, 322] on button "Approve selected (1)" at bounding box center [1236, 324] width 131 height 21
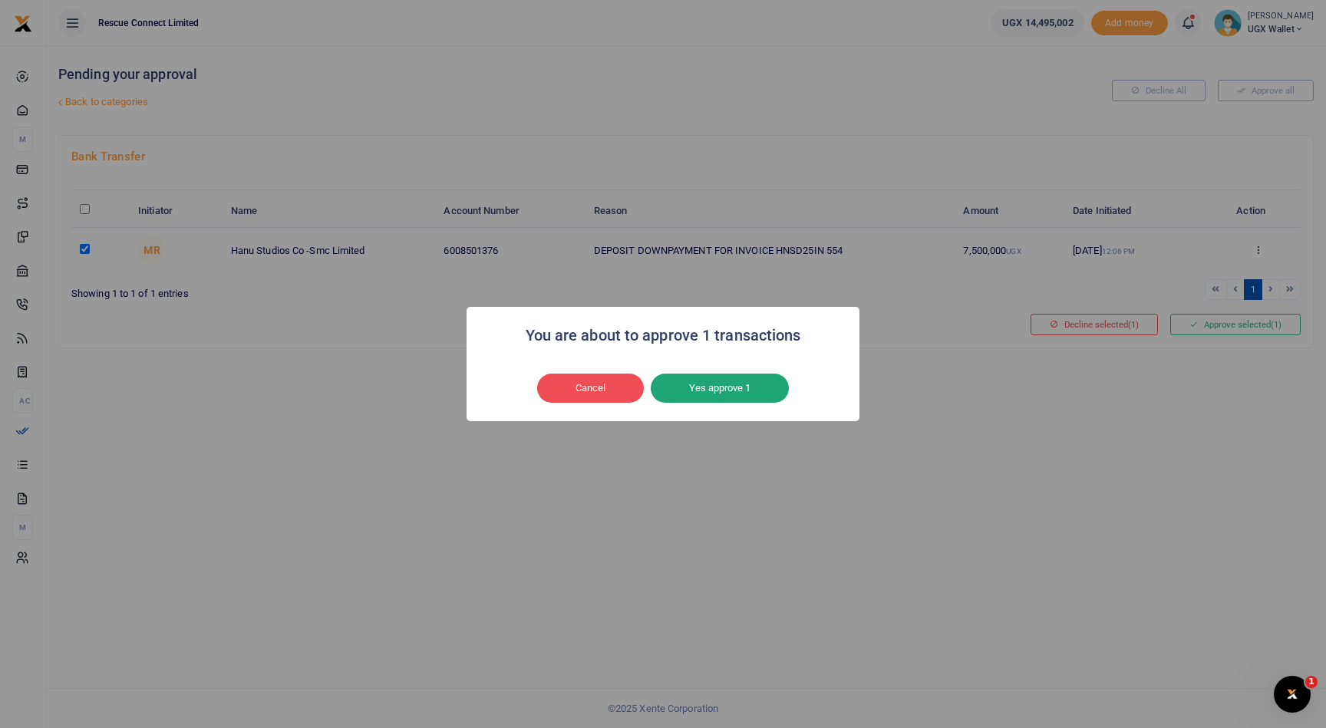
click at [749, 396] on button "Yes approve 1" at bounding box center [720, 388] width 138 height 29
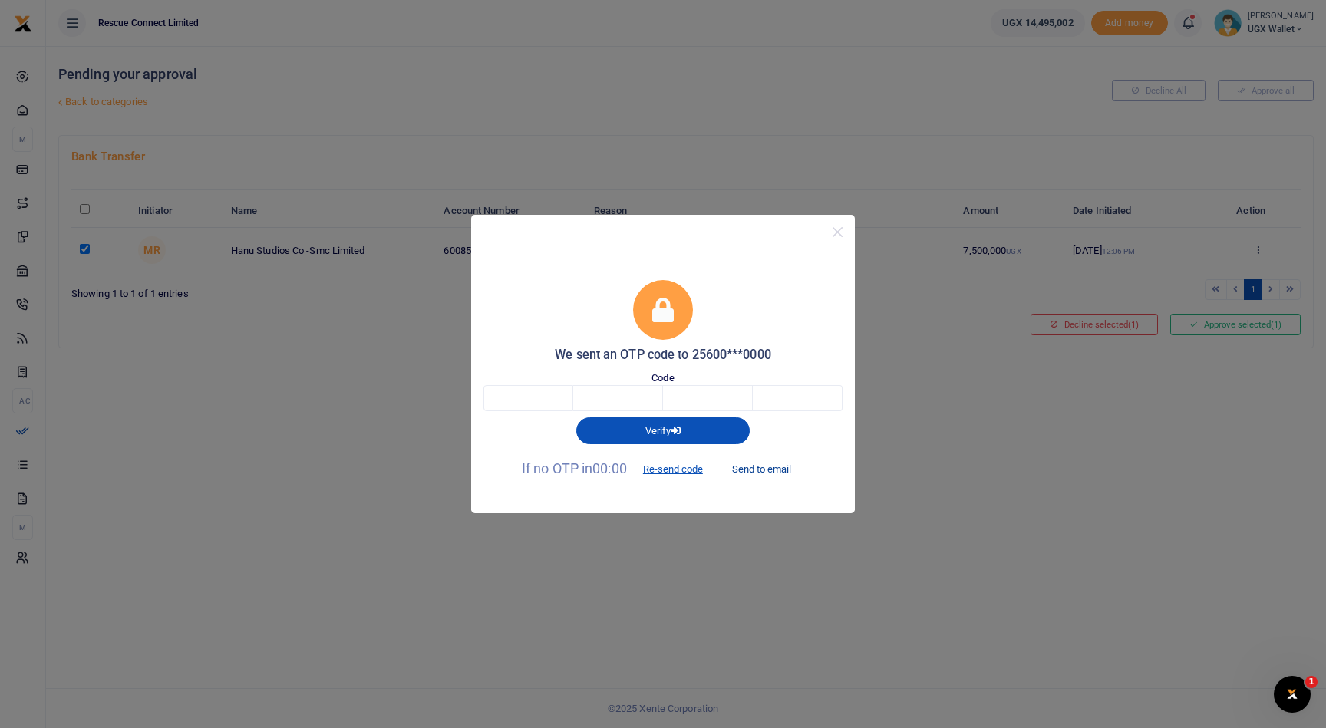
click at [775, 471] on button "Send to email" at bounding box center [761, 470] width 85 height 26
click at [528, 401] on input "text" at bounding box center [529, 398] width 90 height 26
type input "7"
type input "1"
type input "7"
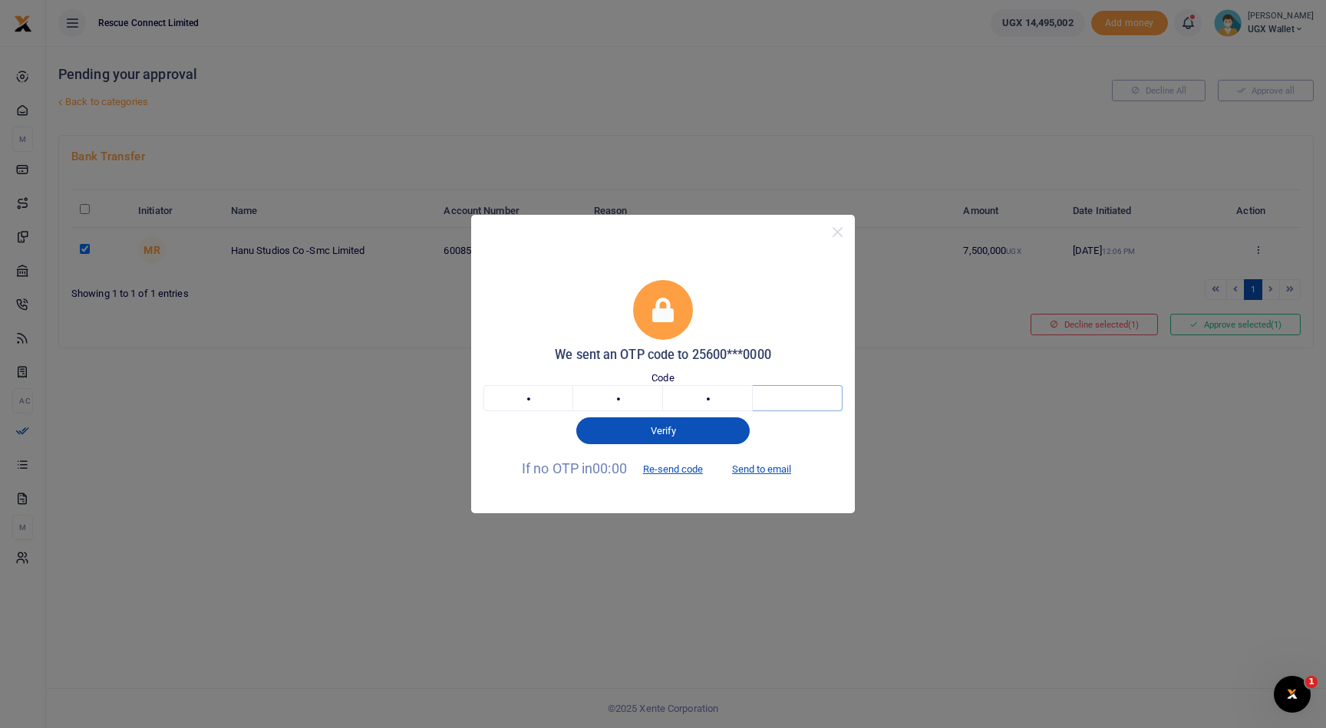
type input "0"
